Goal: Information Seeking & Learning: Compare options

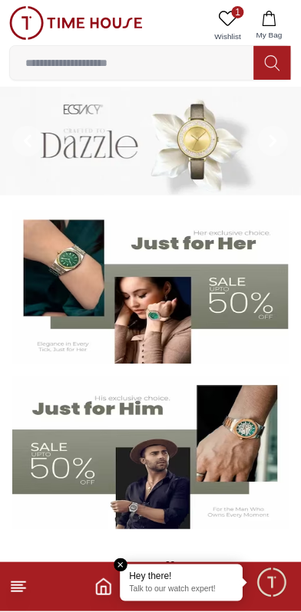
click at [19, 583] on line at bounding box center [19, 583] width 14 height 0
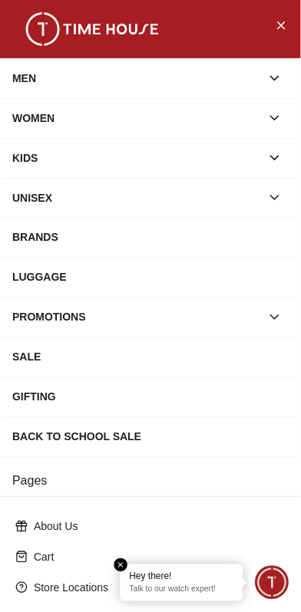
click at [274, 75] on icon "button" at bounding box center [274, 78] width 15 height 15
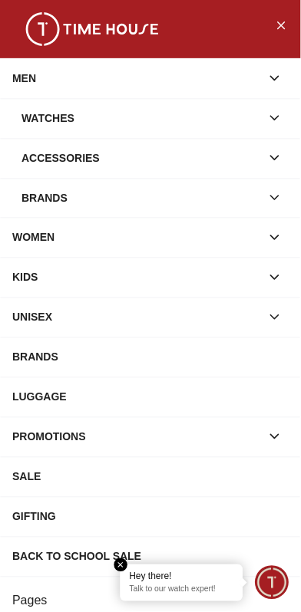
click at [254, 113] on div "Watches" at bounding box center [140, 118] width 239 height 28
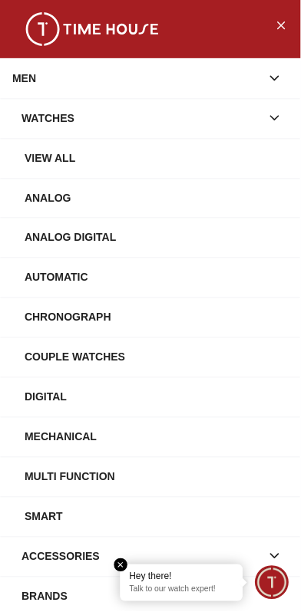
click at [59, 199] on div "Analog" at bounding box center [157, 198] width 264 height 28
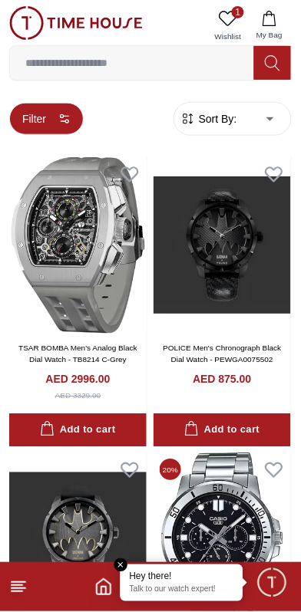
click at [45, 133] on button "Filter" at bounding box center [46, 119] width 74 height 32
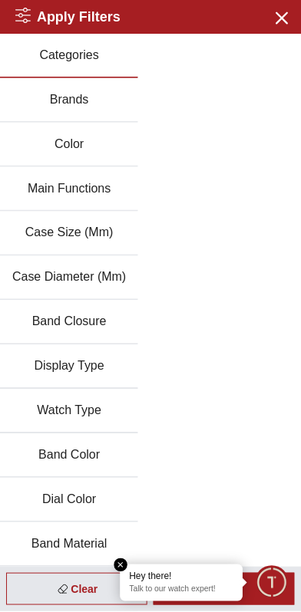
click at [51, 453] on button "Band Color" at bounding box center [69, 456] width 138 height 44
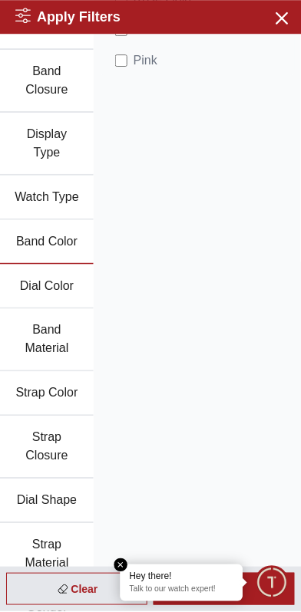
scroll to position [334, 0]
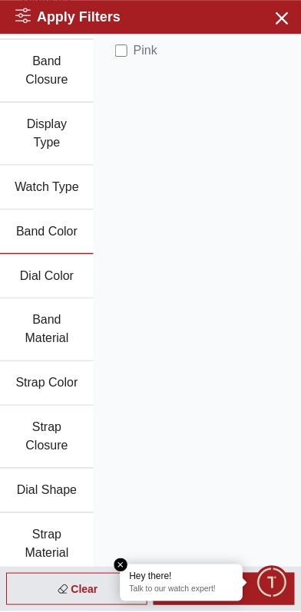
click at [29, 317] on button "Band Material" at bounding box center [47, 330] width 94 height 63
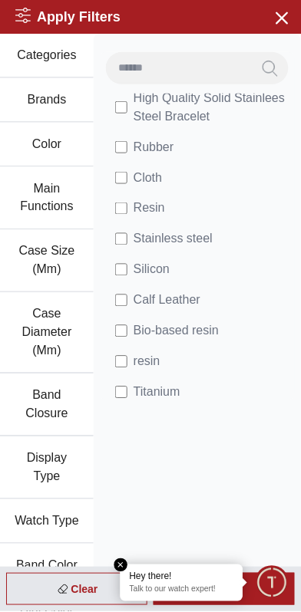
scroll to position [370, 0]
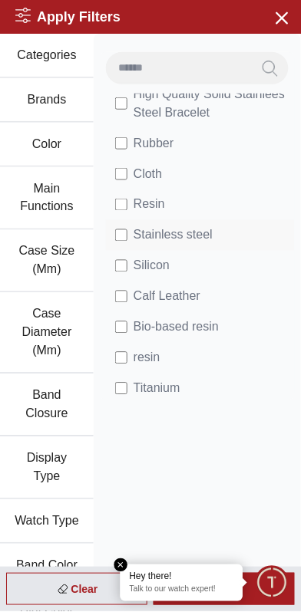
click at [229, 230] on li "Stainless steel" at bounding box center [200, 235] width 189 height 31
click at [135, 236] on span "Stainless steel" at bounding box center [172, 235] width 79 height 18
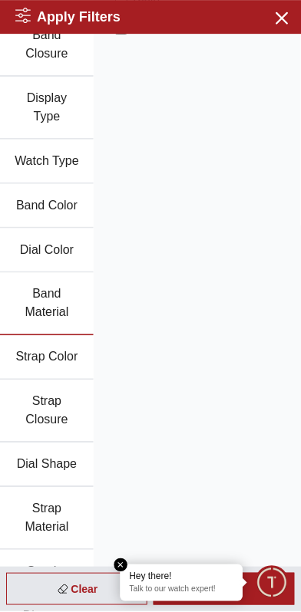
scroll to position [407, 0]
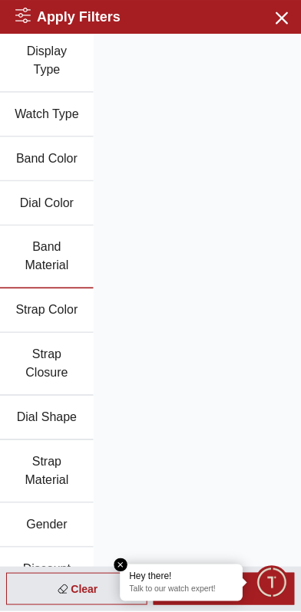
click at [123, 560] on em "Close tooltip" at bounding box center [121, 566] width 14 height 14
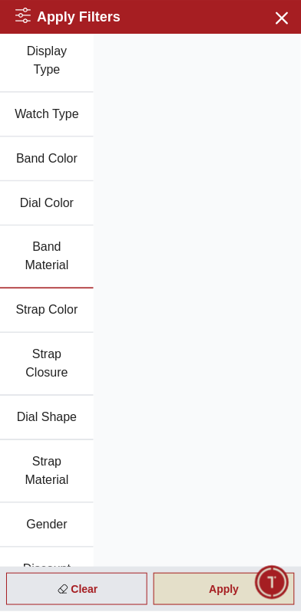
click at [216, 594] on div "Apply" at bounding box center [223, 590] width 141 height 32
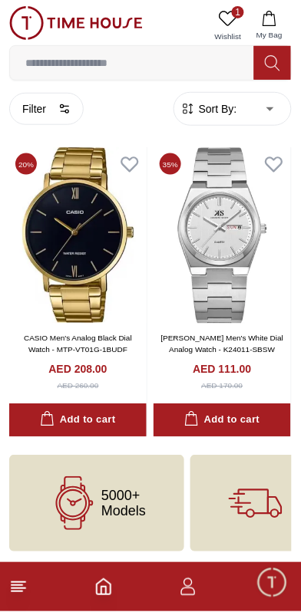
scroll to position [0, 0]
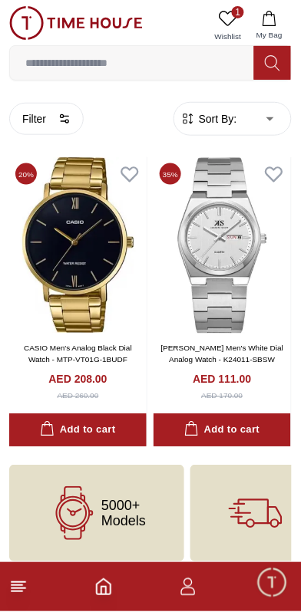
click at [21, 586] on line at bounding box center [17, 586] width 11 height 0
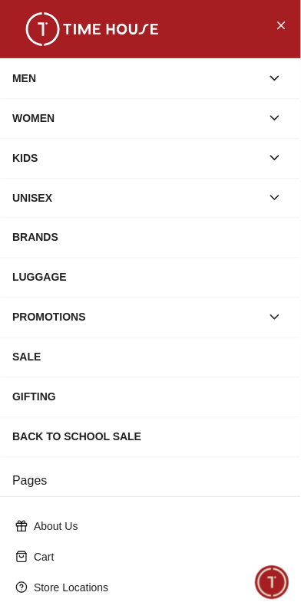
click at [41, 86] on div "MEN" at bounding box center [136, 78] width 248 height 28
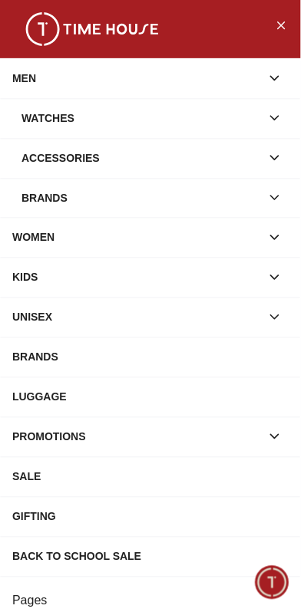
click at [58, 111] on div "Watches" at bounding box center [140, 118] width 239 height 28
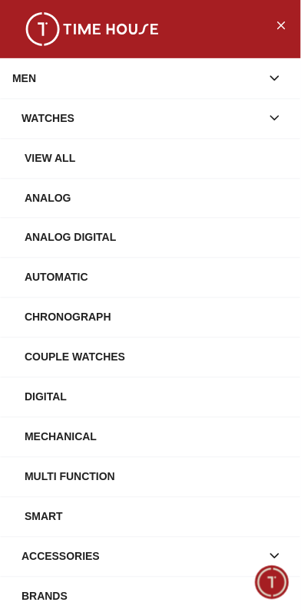
click at [44, 196] on div "Analog" at bounding box center [157, 198] width 264 height 28
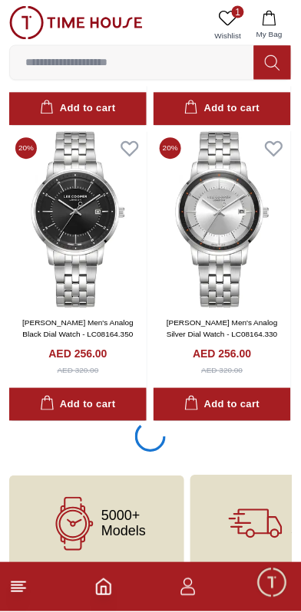
scroll to position [2672, 0]
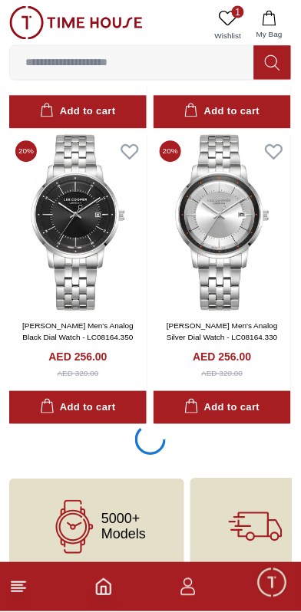
click at [20, 589] on line at bounding box center [19, 589] width 14 height 0
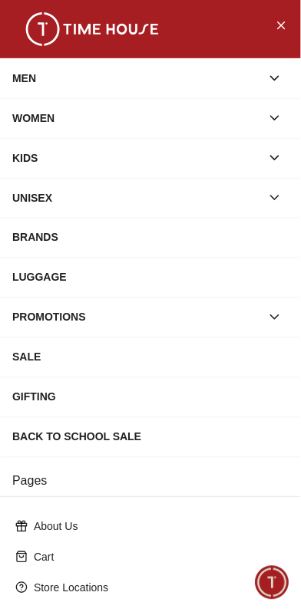
click at [49, 70] on div "MEN" at bounding box center [136, 78] width 248 height 28
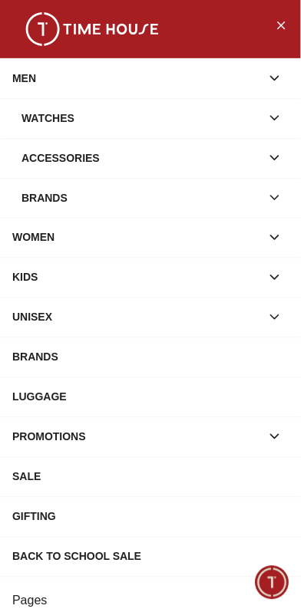
click at [46, 113] on div "Watches" at bounding box center [140, 118] width 239 height 28
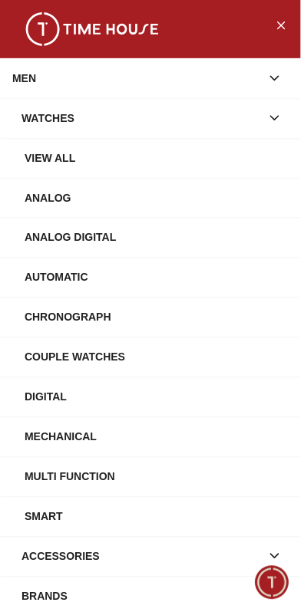
click at [48, 199] on div "Analog" at bounding box center [157, 198] width 264 height 28
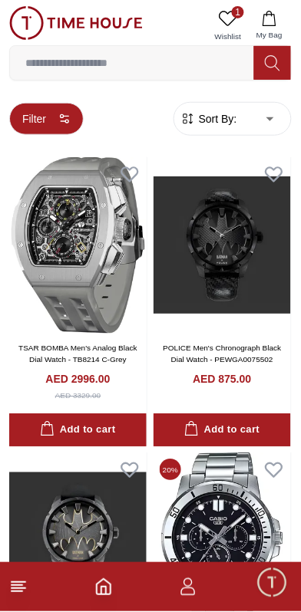
click at [43, 114] on button "Filter" at bounding box center [46, 119] width 74 height 32
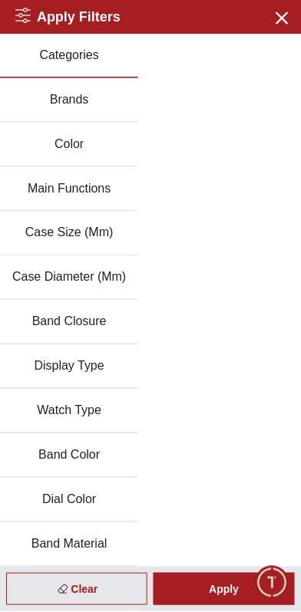
click at [57, 93] on button "Brands" at bounding box center [69, 100] width 138 height 44
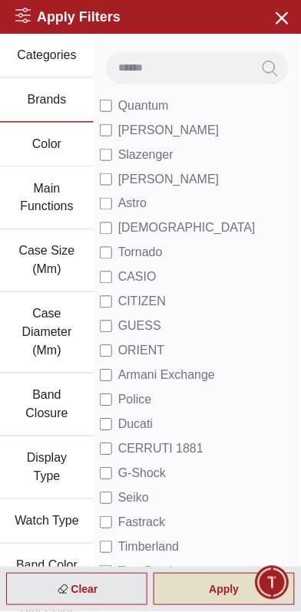
click at [217, 595] on div "Apply" at bounding box center [223, 590] width 141 height 32
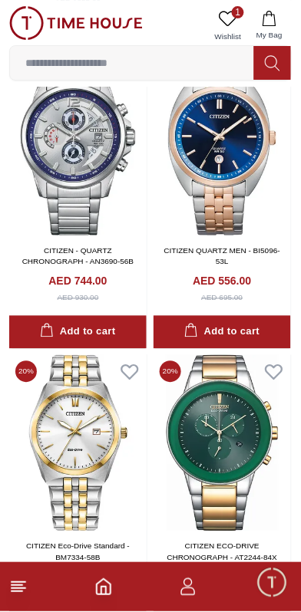
scroll to position [2432, 0]
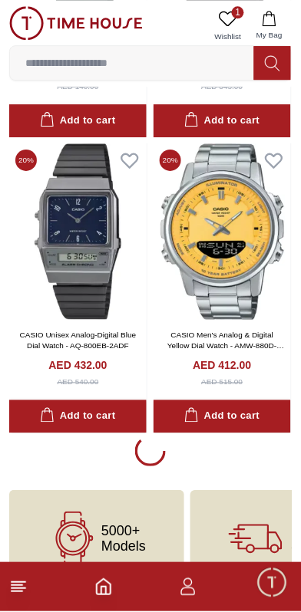
scroll to position [8561, 0]
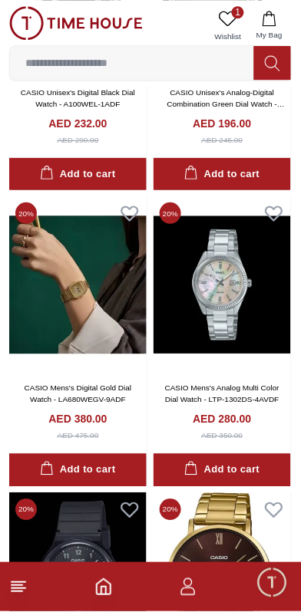
scroll to position [13540, 0]
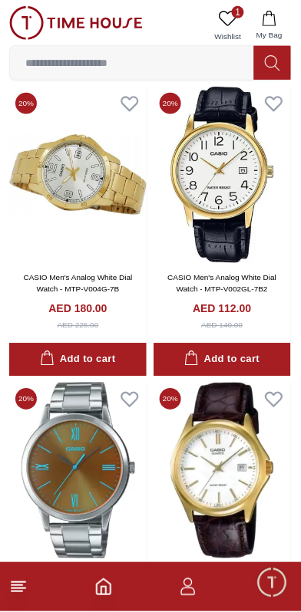
scroll to position [14963, 0]
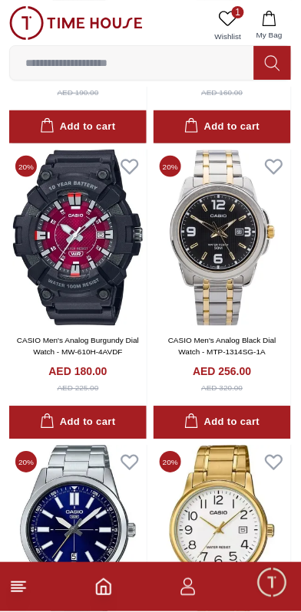
scroll to position [16567, 0]
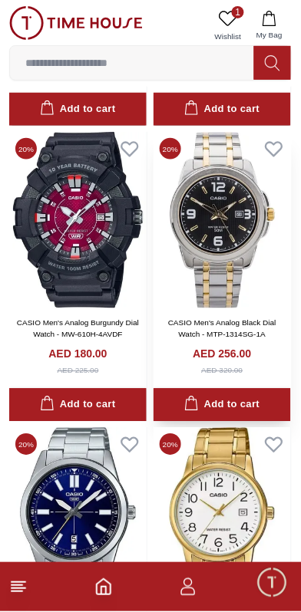
click at [206, 206] on img at bounding box center [221, 220] width 137 height 176
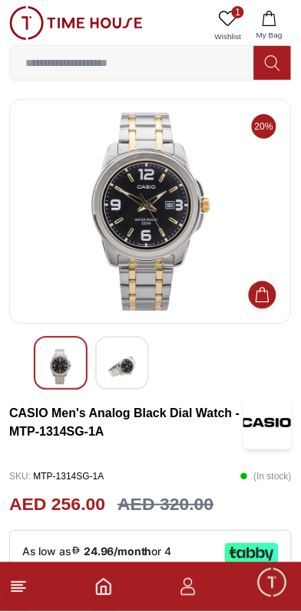
click at [117, 360] on img at bounding box center [122, 367] width 28 height 35
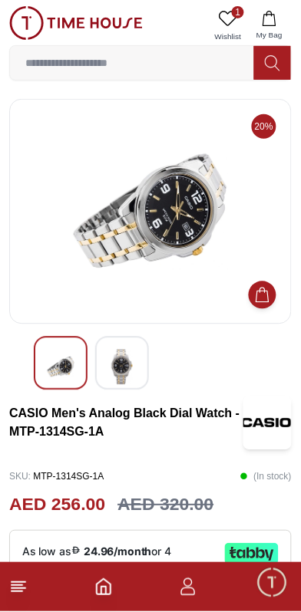
click at [67, 347] on div at bounding box center [61, 364] width 54 height 54
click at [71, 362] on img at bounding box center [61, 367] width 28 height 35
click at [62, 367] on img at bounding box center [61, 367] width 28 height 35
click at [126, 372] on img at bounding box center [122, 367] width 28 height 35
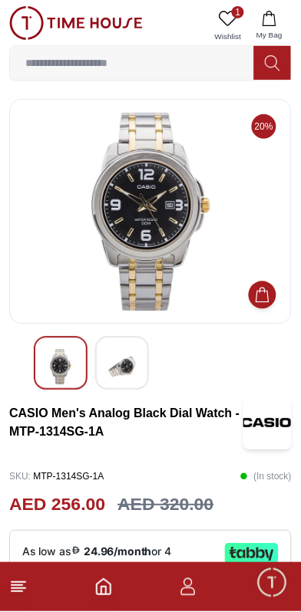
click at [49, 365] on img at bounding box center [61, 367] width 28 height 35
click at [57, 359] on img at bounding box center [61, 367] width 28 height 35
click at [117, 377] on img at bounding box center [122, 367] width 28 height 35
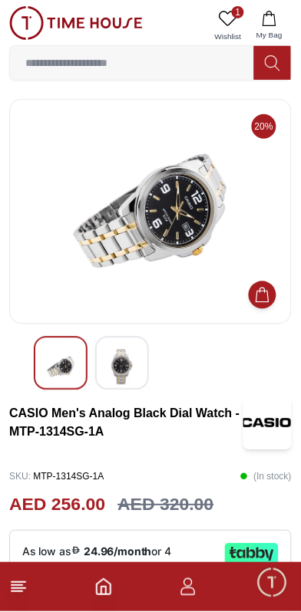
click at [60, 370] on img at bounding box center [61, 367] width 28 height 35
click at [58, 356] on img at bounding box center [61, 367] width 28 height 35
click at [103, 367] on div at bounding box center [122, 364] width 54 height 54
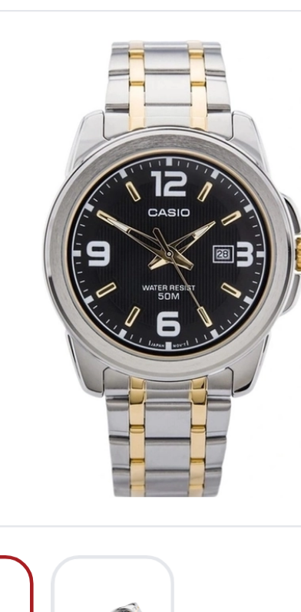
scroll to position [5, 0]
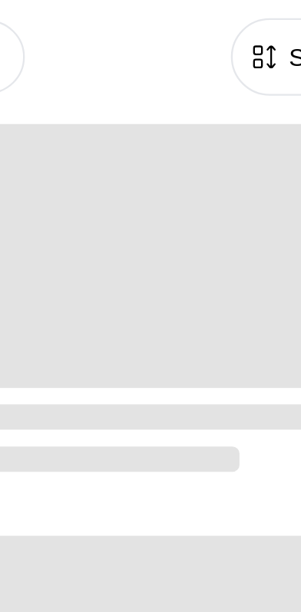
scroll to position [2570, 0]
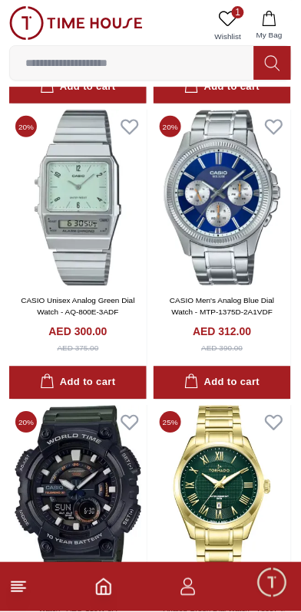
scroll to position [5338, 0]
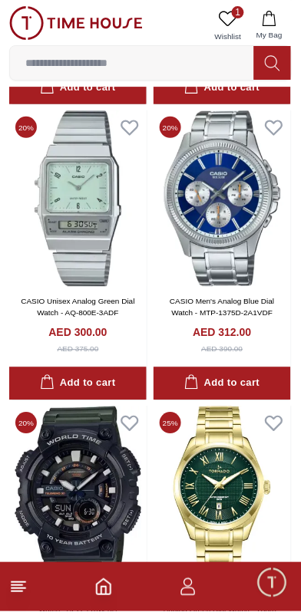
click at [26, 588] on icon at bounding box center [18, 587] width 18 height 18
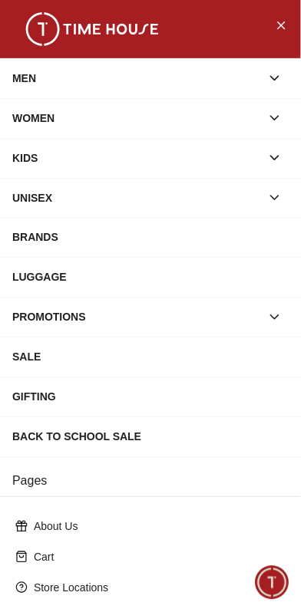
click at [32, 72] on div "MEN" at bounding box center [136, 78] width 248 height 28
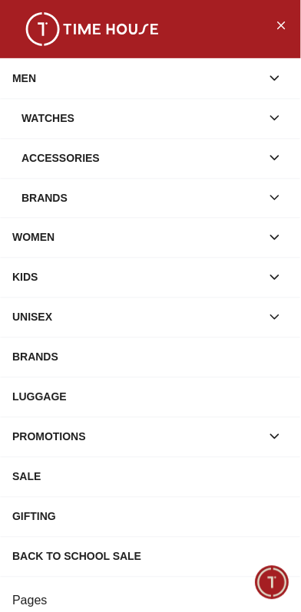
click at [44, 117] on div "Watches" at bounding box center [140, 118] width 239 height 28
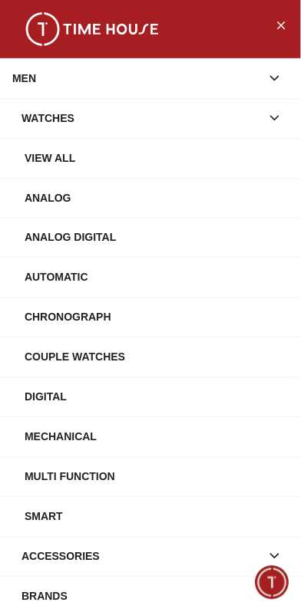
click at [46, 191] on div "Analog" at bounding box center [157, 198] width 264 height 28
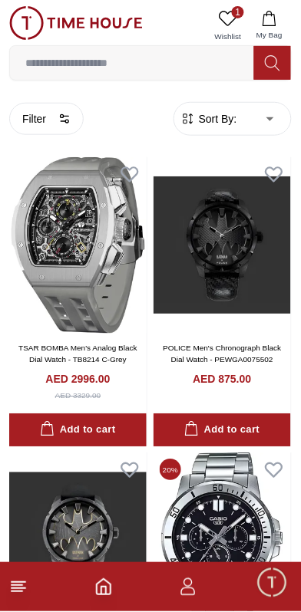
click at [16, 592] on line at bounding box center [17, 592] width 11 height 0
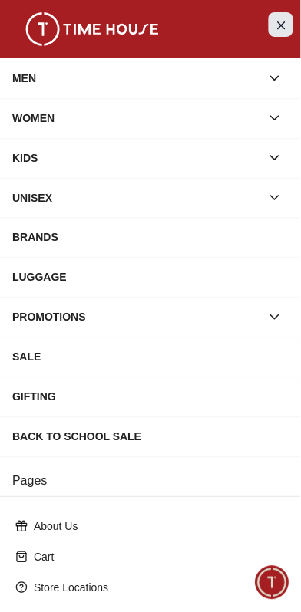
click at [284, 27] on icon "Close Menu" at bounding box center [281, 24] width 7 height 7
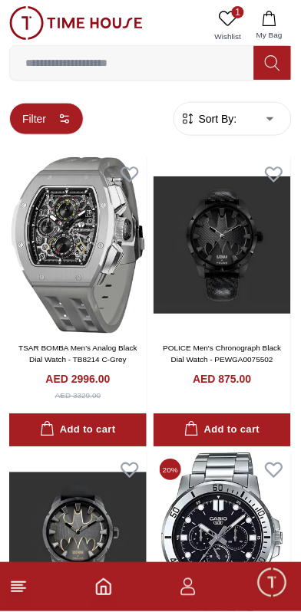
click at [49, 120] on button "Filter" at bounding box center [46, 119] width 74 height 32
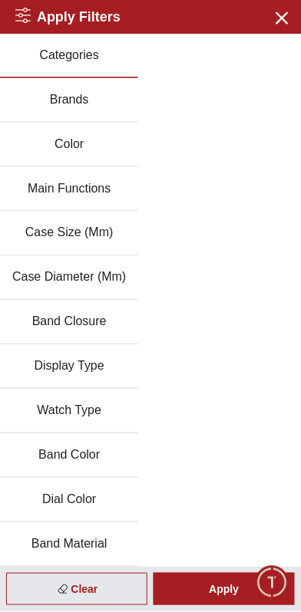
click at [62, 104] on button "Brands" at bounding box center [69, 100] width 138 height 44
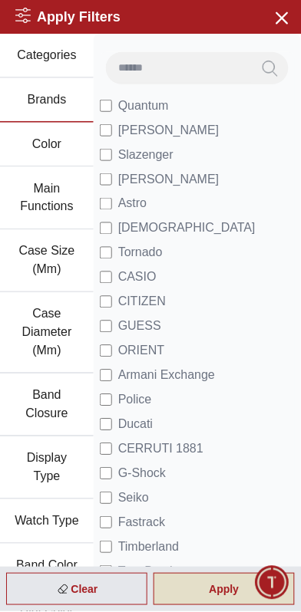
click at [218, 588] on div "Apply" at bounding box center [223, 590] width 141 height 32
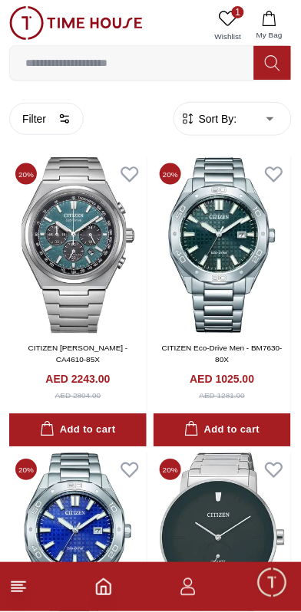
click at [206, 115] on span "Sort By:" at bounding box center [216, 118] width 41 height 15
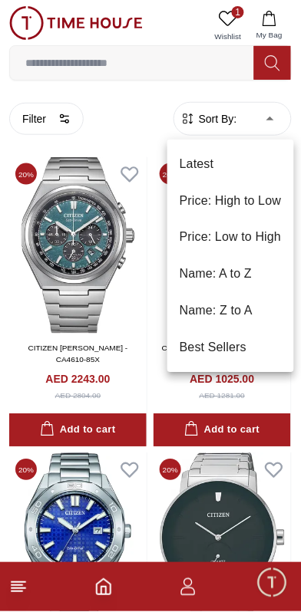
click at [209, 236] on li "Price: Low to High" at bounding box center [230, 237] width 127 height 37
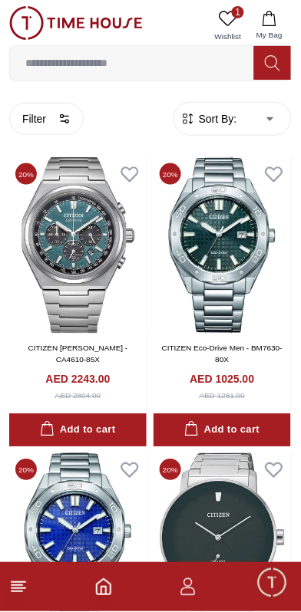
type input "*"
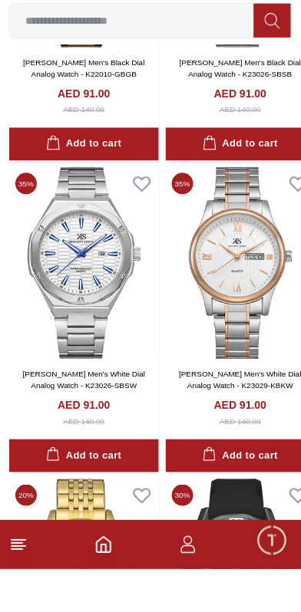
scroll to position [2130, 0]
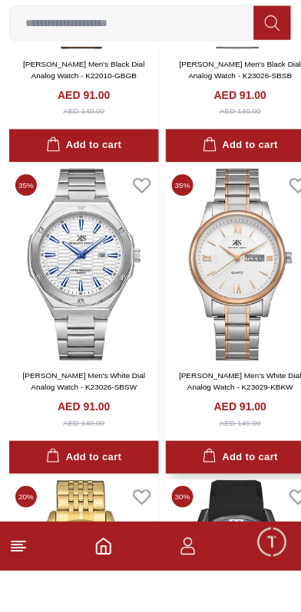
click at [222, 314] on img at bounding box center [241, 305] width 150 height 192
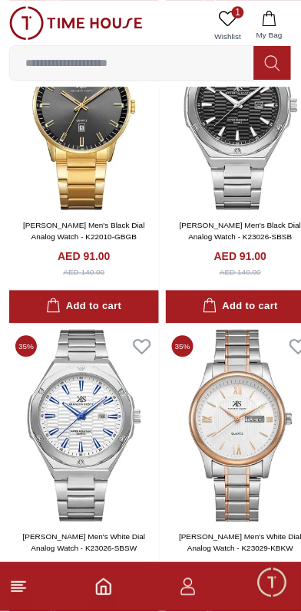
scroll to position [2041, 0]
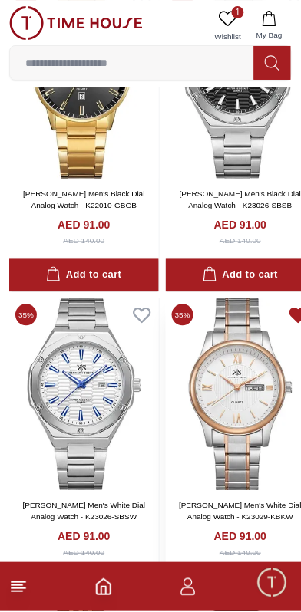
click at [288, 304] on icon at bounding box center [298, 314] width 21 height 21
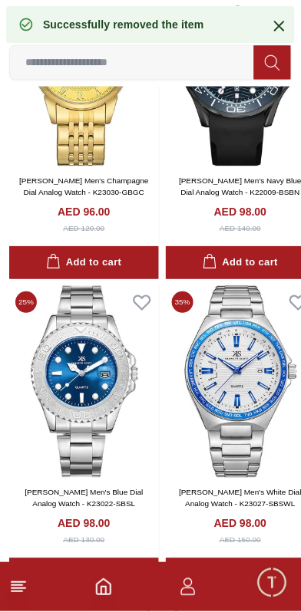
scroll to position [2713, 0]
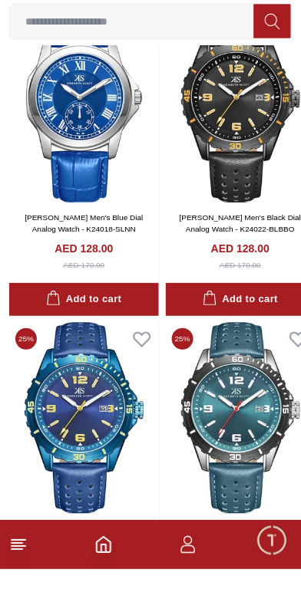
scroll to position [8988, 0]
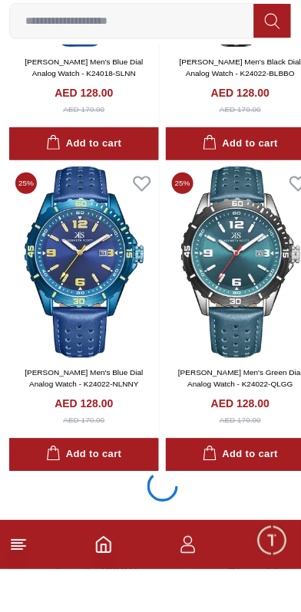
scroll to position [8984, 0]
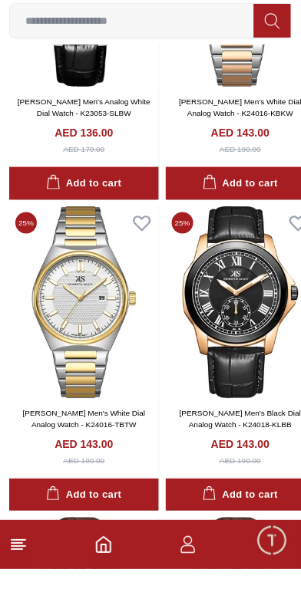
scroll to position [9925, 0]
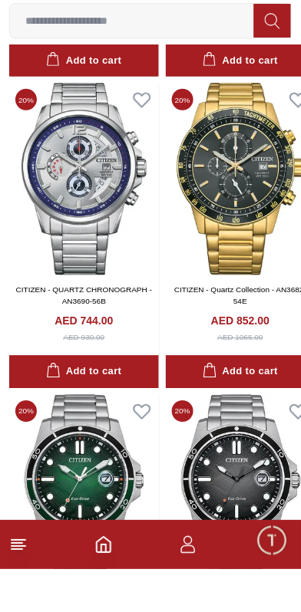
scroll to position [15477, 0]
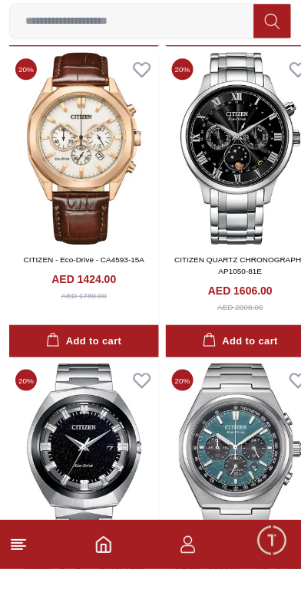
scroll to position [17228, 0]
